Goal: Navigation & Orientation: Find specific page/section

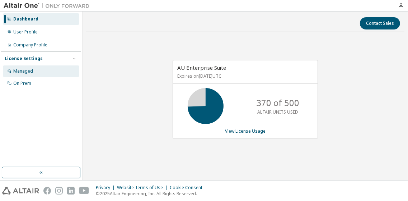
click at [24, 67] on div "Managed" at bounding box center [41, 70] width 76 height 11
